Goal: Book appointment/travel/reservation

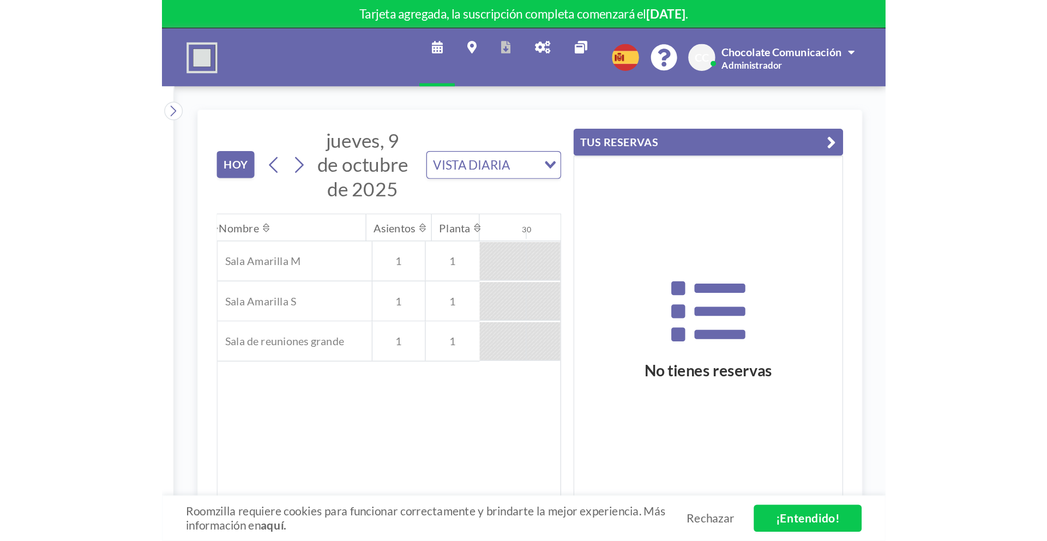
scroll to position [0, 709]
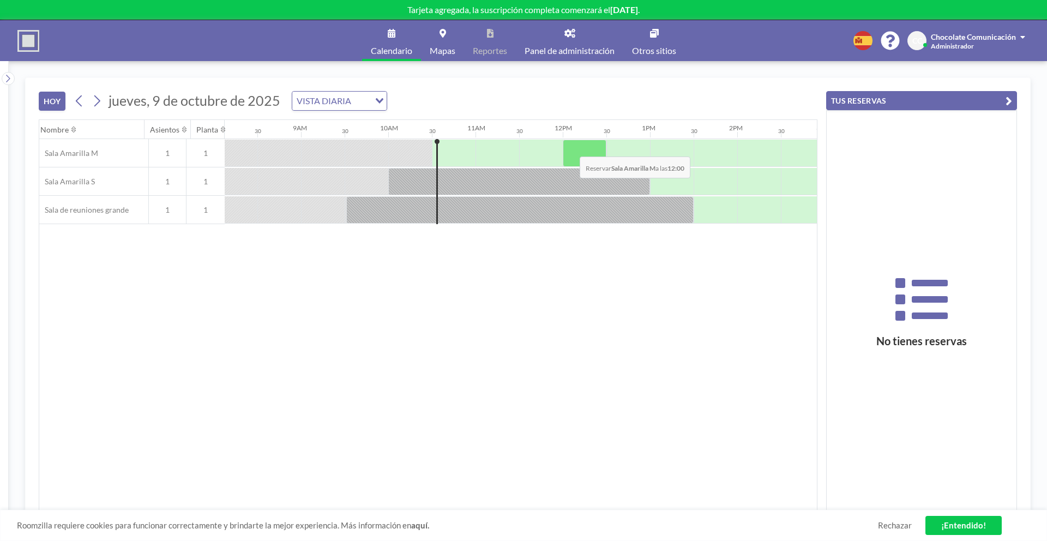
click at [571, 148] on div at bounding box center [585, 153] width 44 height 27
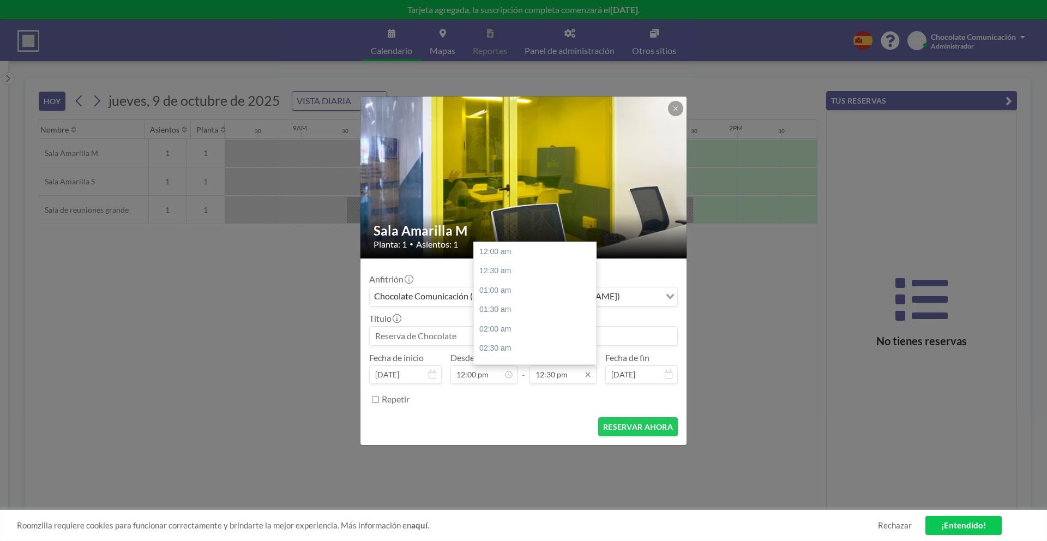
scroll to position [485, 0]
click at [553, 370] on input "12:30 pm" at bounding box center [562, 374] width 67 height 19
click at [538, 370] on input "01:30 pm" at bounding box center [562, 374] width 67 height 19
click at [545, 378] on input "01:30 pm" at bounding box center [562, 374] width 67 height 19
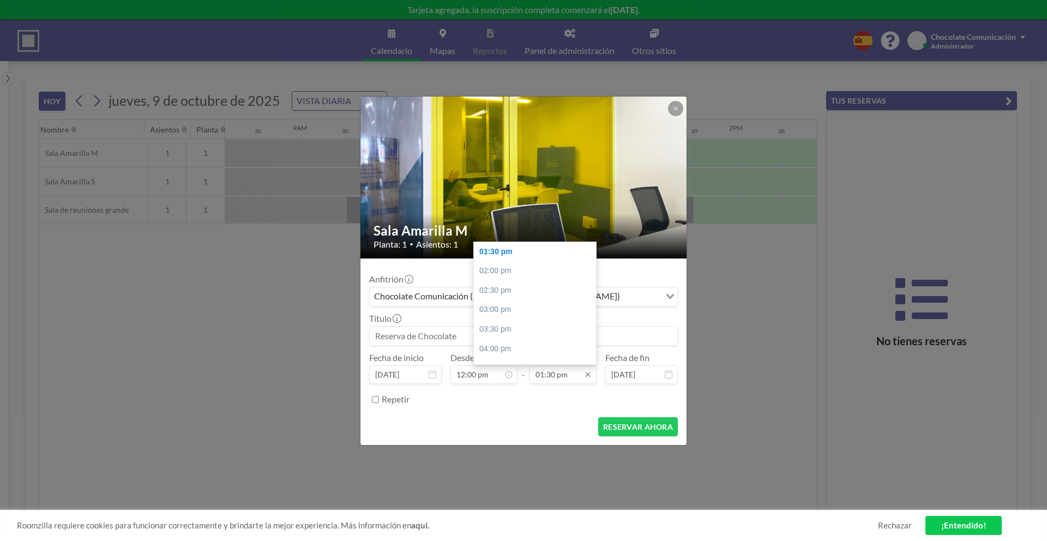
click at [543, 377] on input "01:30 pm" at bounding box center [562, 374] width 67 height 19
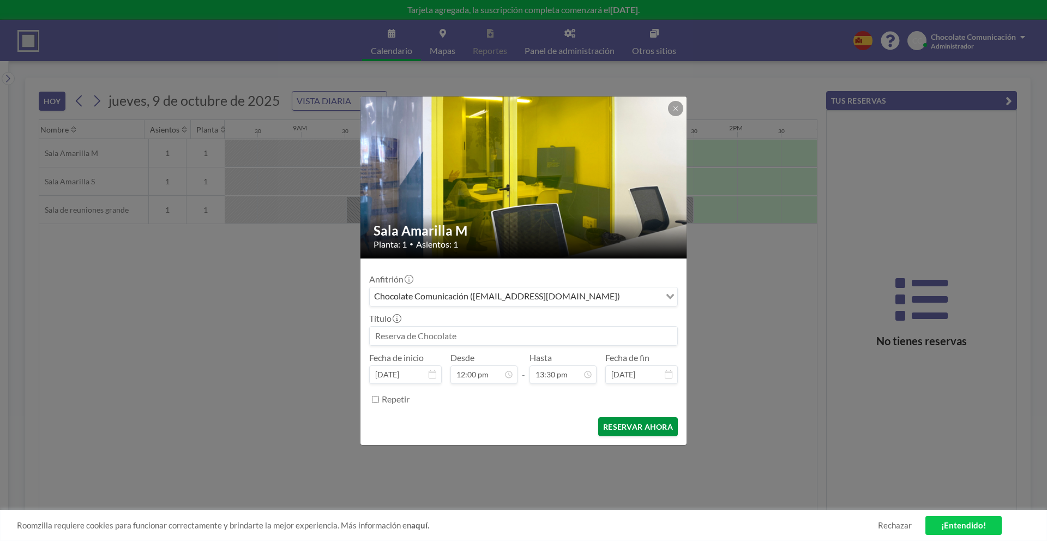
type input "01:30 pm"
click at [649, 427] on button "RESERVAR AHORA" at bounding box center [638, 426] width 80 height 19
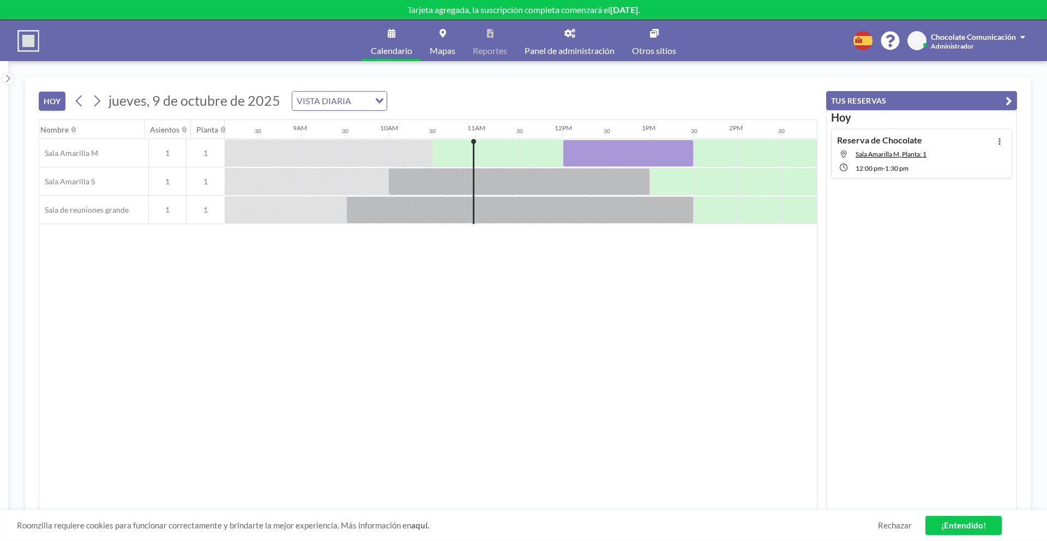
scroll to position [0, 709]
click at [445, 208] on div at bounding box center [519, 209] width 347 height 27
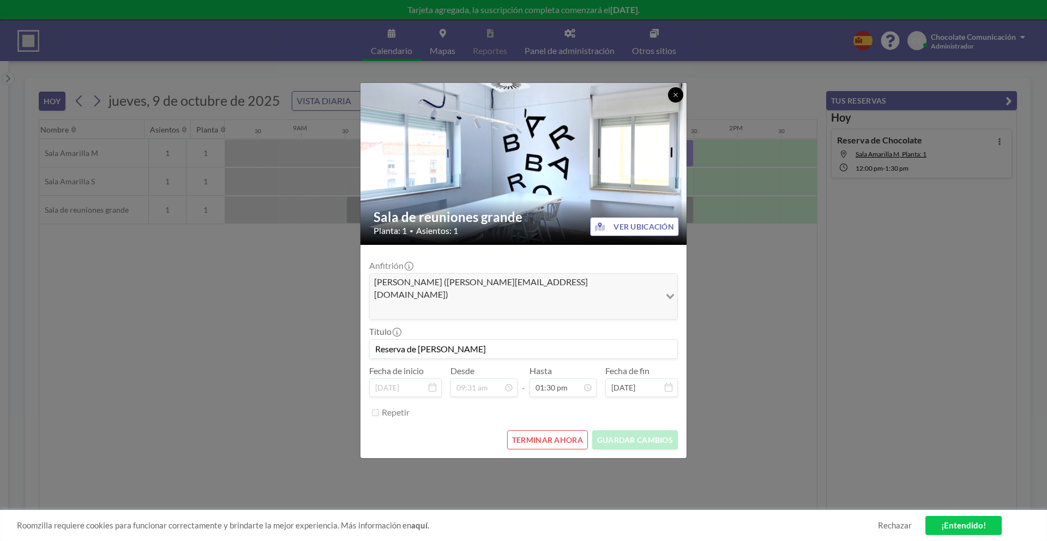
click at [678, 98] on icon at bounding box center [675, 95] width 7 height 7
